Goal: Navigation & Orientation: Find specific page/section

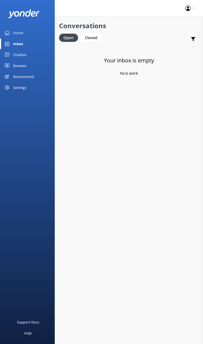
click at [13, 63] on div "Reviews" at bounding box center [19, 65] width 13 height 11
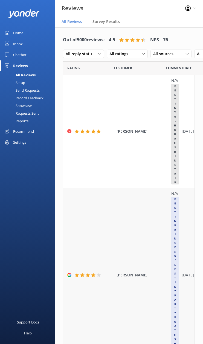
drag, startPoint x: 128, startPoint y: 293, endPoint x: 187, endPoint y: 276, distance: 61.0
click at [21, 44] on div "Inbox" at bounding box center [18, 43] width 10 height 11
